Goal: Task Accomplishment & Management: Manage account settings

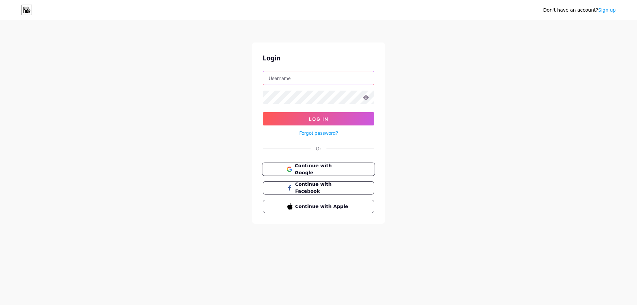
type input "[EMAIL_ADDRESS][DOMAIN_NAME]"
click at [325, 168] on span "Continue with Google" at bounding box center [322, 169] width 55 height 14
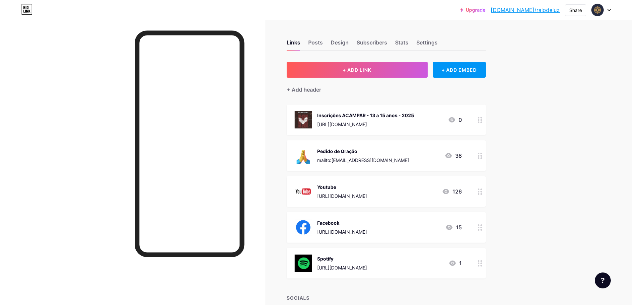
click at [387, 116] on div "Inscrições ACAMPAR - 13 a 15 anos - 2025" at bounding box center [365, 115] width 97 height 7
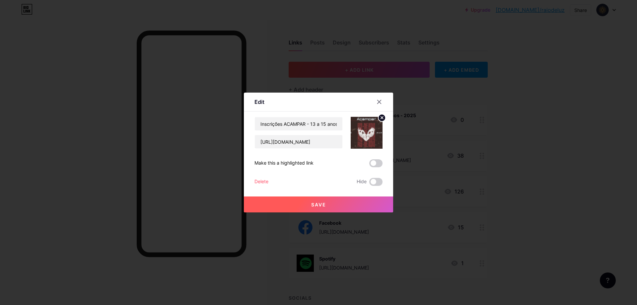
click at [382, 115] on circle at bounding box center [381, 117] width 7 height 7
click at [316, 125] on input "Inscrições ACAMPAR - 13 a 15 anos - 2025" at bounding box center [299, 123] width 88 height 13
type input "Inscrições ACAMPAR - 11 a 13 anos - 2025"
drag, startPoint x: 260, startPoint y: 143, endPoint x: 403, endPoint y: 150, distance: 142.8
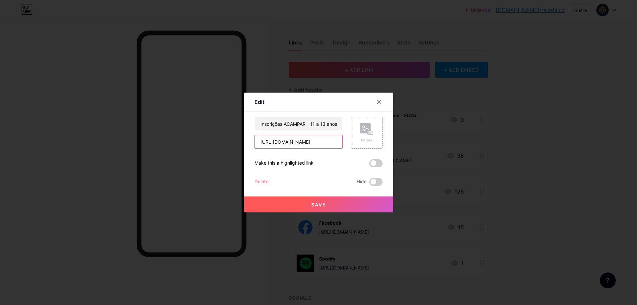
click at [403, 150] on div "Edit Content YouTube Play YouTube video without leaving your page. ADD Vimeo Pl…" at bounding box center [318, 152] width 637 height 305
click at [363, 136] on div "Picture" at bounding box center [366, 133] width 13 height 20
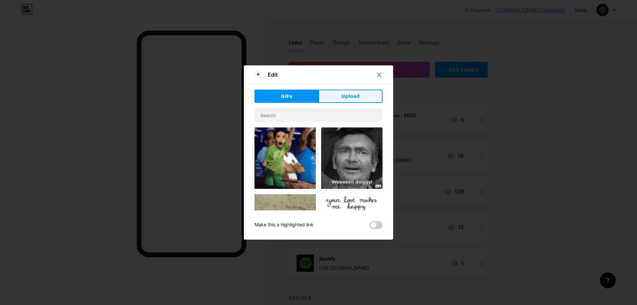
click at [332, 94] on button "Upload" at bounding box center [350, 96] width 64 height 13
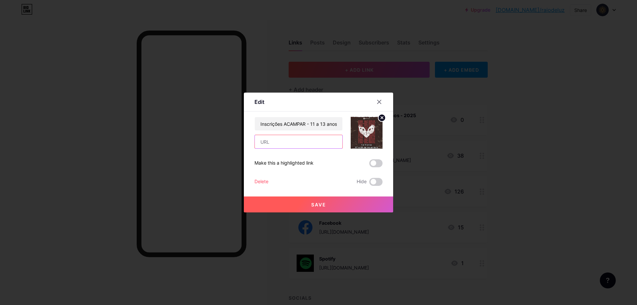
click at [287, 145] on input "text" at bounding box center [299, 141] width 88 height 13
paste input "https://forms.gle/okwExfTnRRzXkon4A"
type input "https://forms.gle/okwExfTnRRzXkon4A"
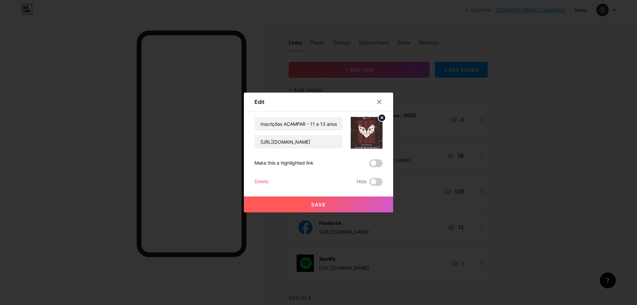
click at [368, 200] on button "Save" at bounding box center [318, 204] width 149 height 16
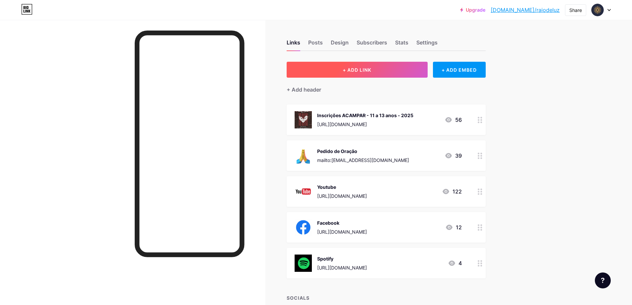
click at [394, 66] on button "+ ADD LINK" at bounding box center [357, 70] width 141 height 16
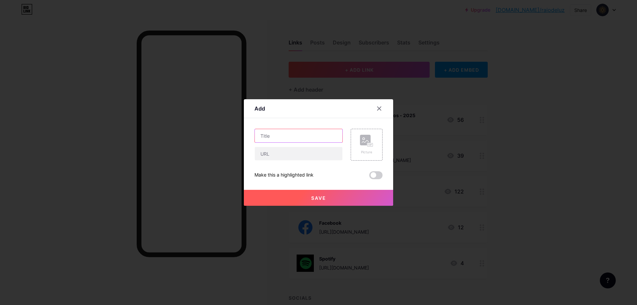
click at [335, 135] on input "text" at bounding box center [299, 135] width 88 height 13
type input "ABCDay 2025"
click at [314, 153] on input "text" at bounding box center [299, 153] width 88 height 13
paste input "https://forms.gle/8JM9iedEDEug8oZcA"
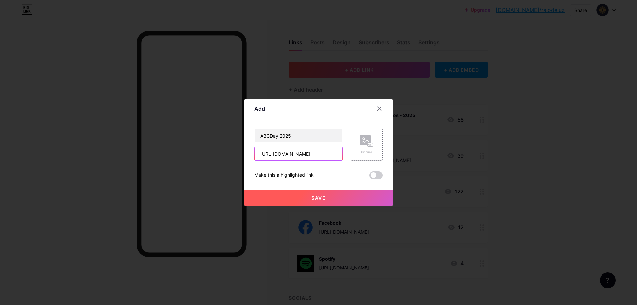
type input "https://forms.gle/8JM9iedEDEug8oZcA"
click at [369, 148] on div "Picture" at bounding box center [366, 145] width 13 height 20
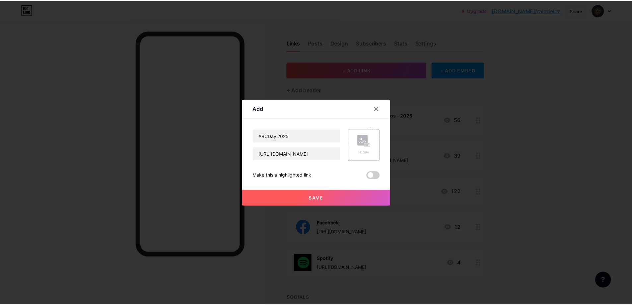
scroll to position [0, 0]
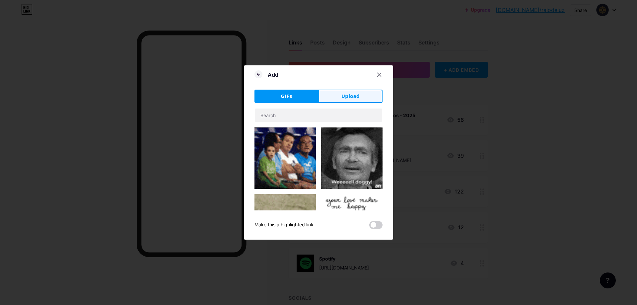
click at [344, 92] on button "Upload" at bounding box center [350, 96] width 64 height 13
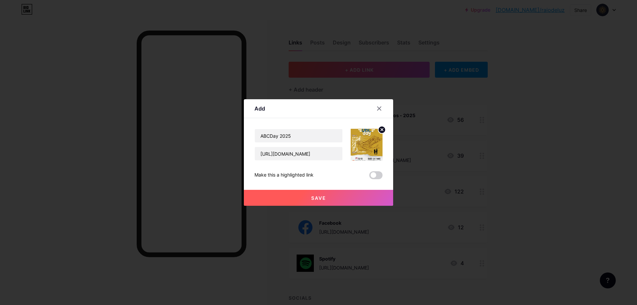
click at [344, 195] on button "Save" at bounding box center [318, 198] width 149 height 16
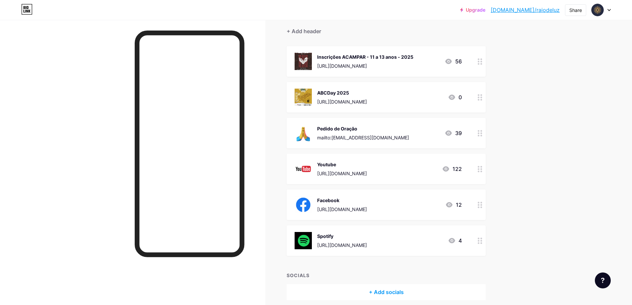
scroll to position [20, 0]
